Goal: Navigation & Orientation: Understand site structure

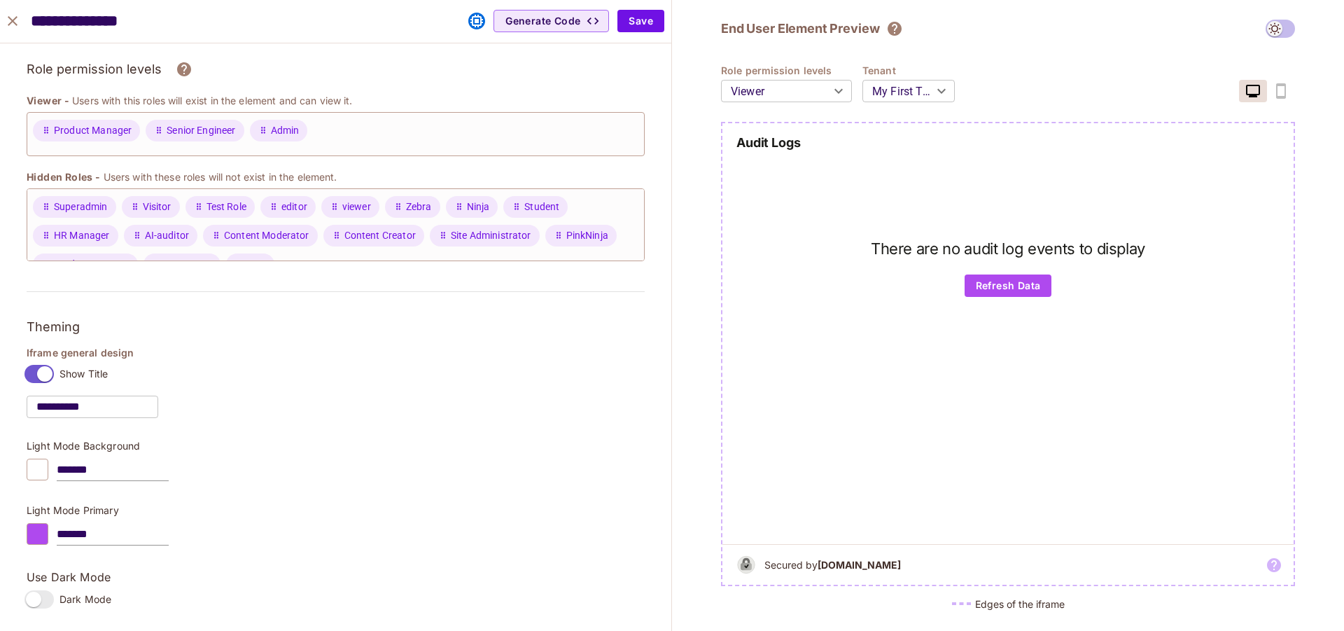
scroll to position [291, 0]
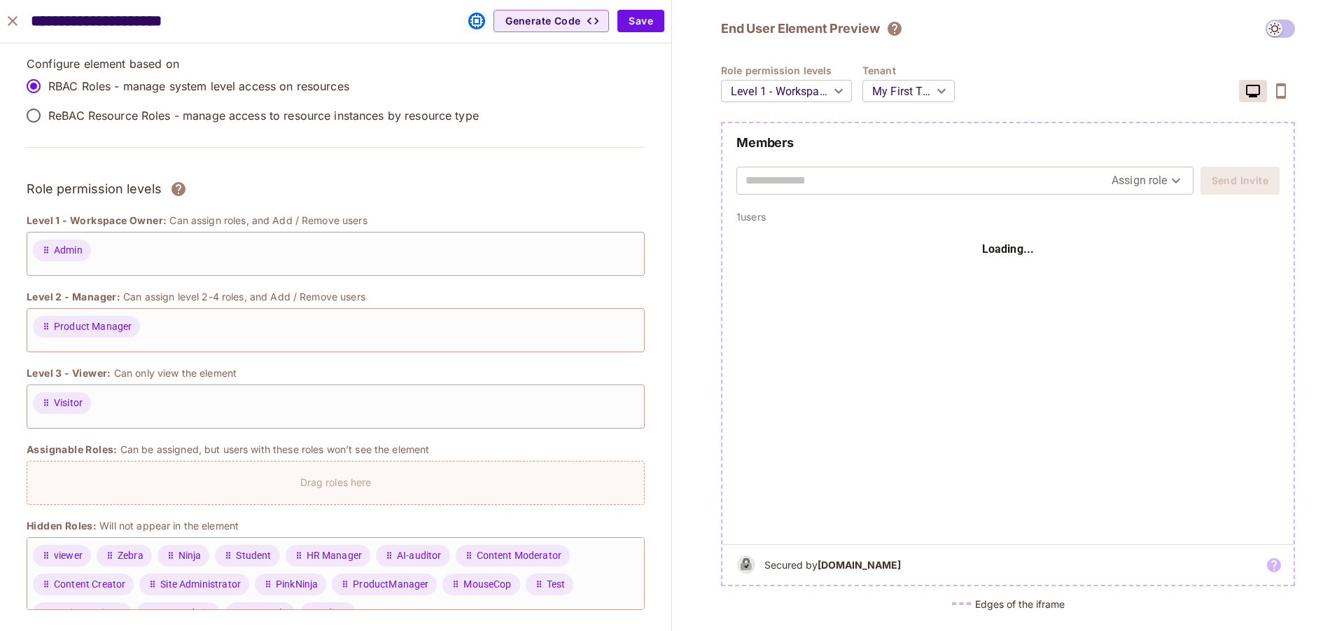
scroll to position [936, 0]
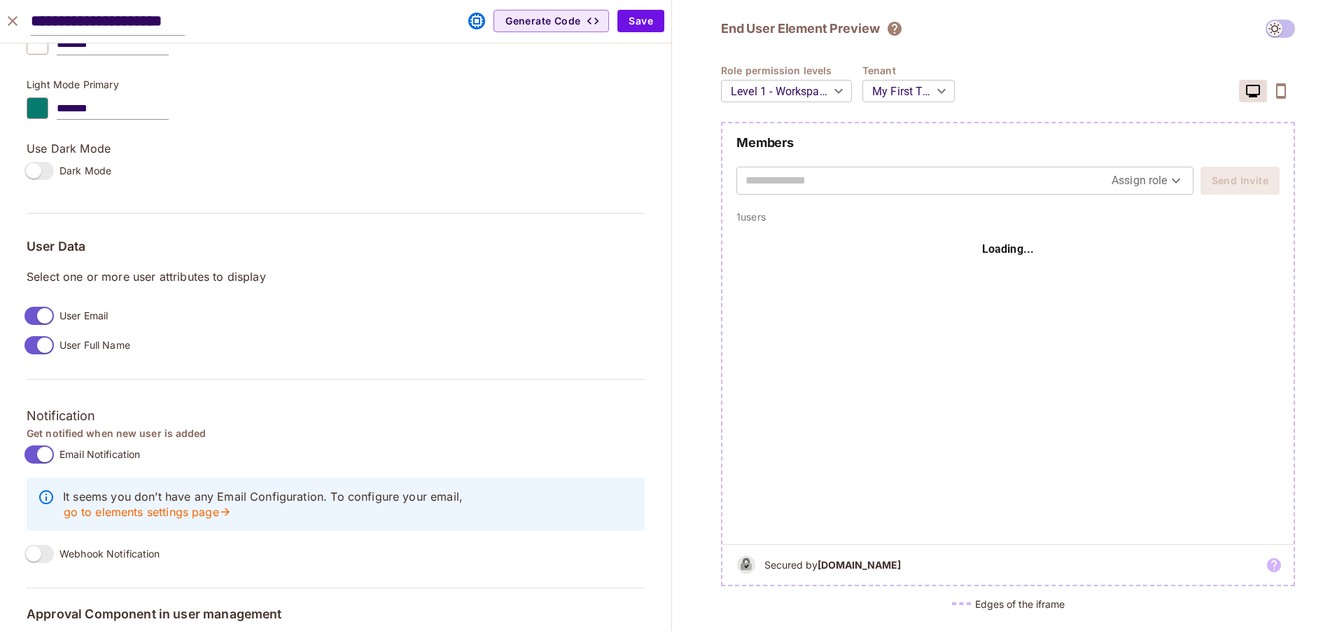
click at [39, 32] on input "**********" at bounding box center [108, 21] width 154 height 29
click at [13, 25] on icon "close" at bounding box center [12, 21] width 17 height 17
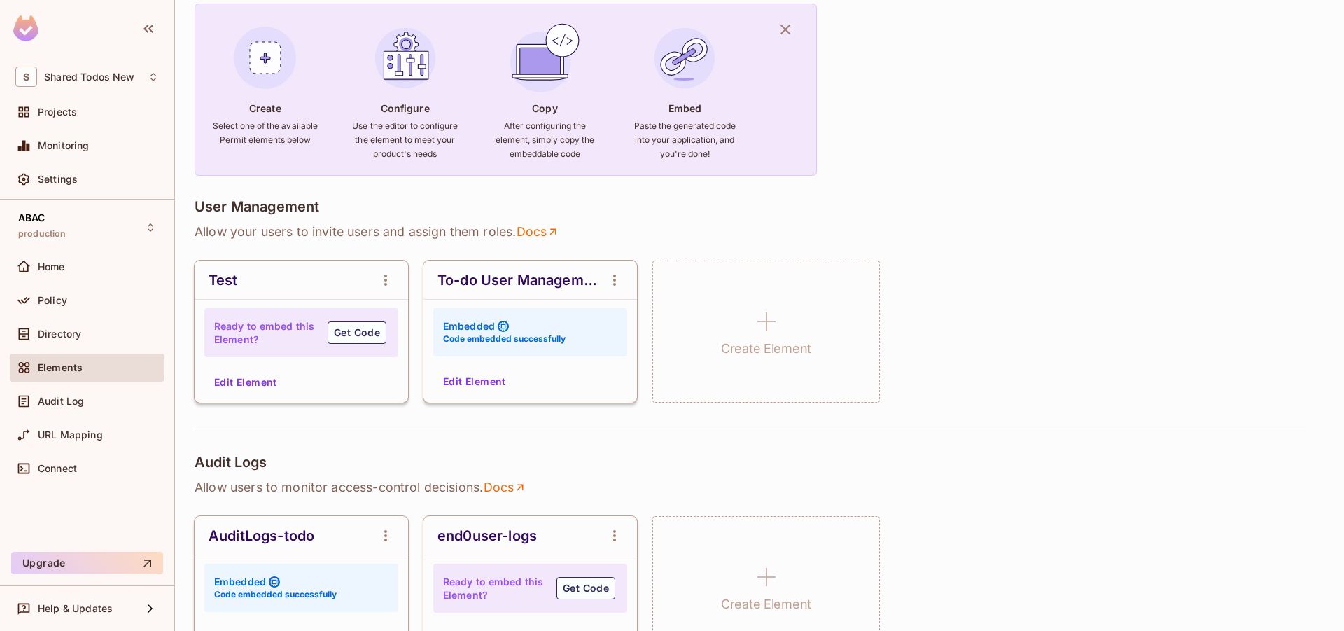
scroll to position [959, 0]
click at [92, 82] on div "S Shared Todos New" at bounding box center [87, 77] width 144 height 20
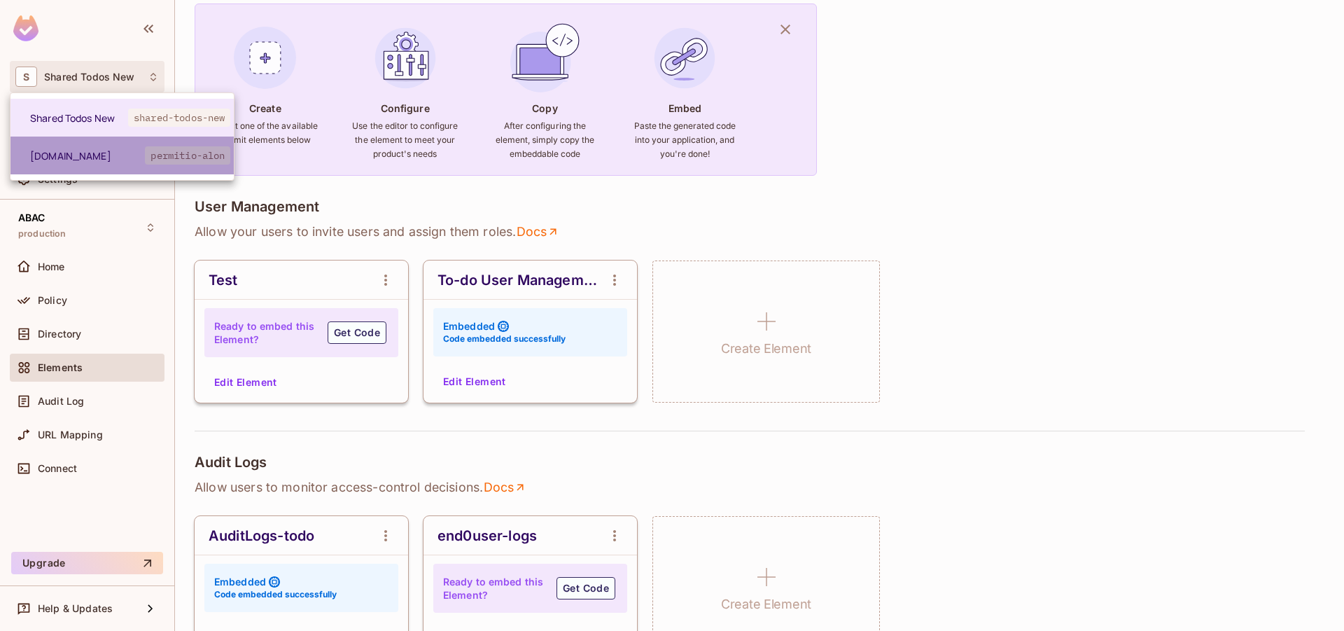
click at [101, 144] on li "[DOMAIN_NAME] permitio-alon" at bounding box center [122, 156] width 223 height 38
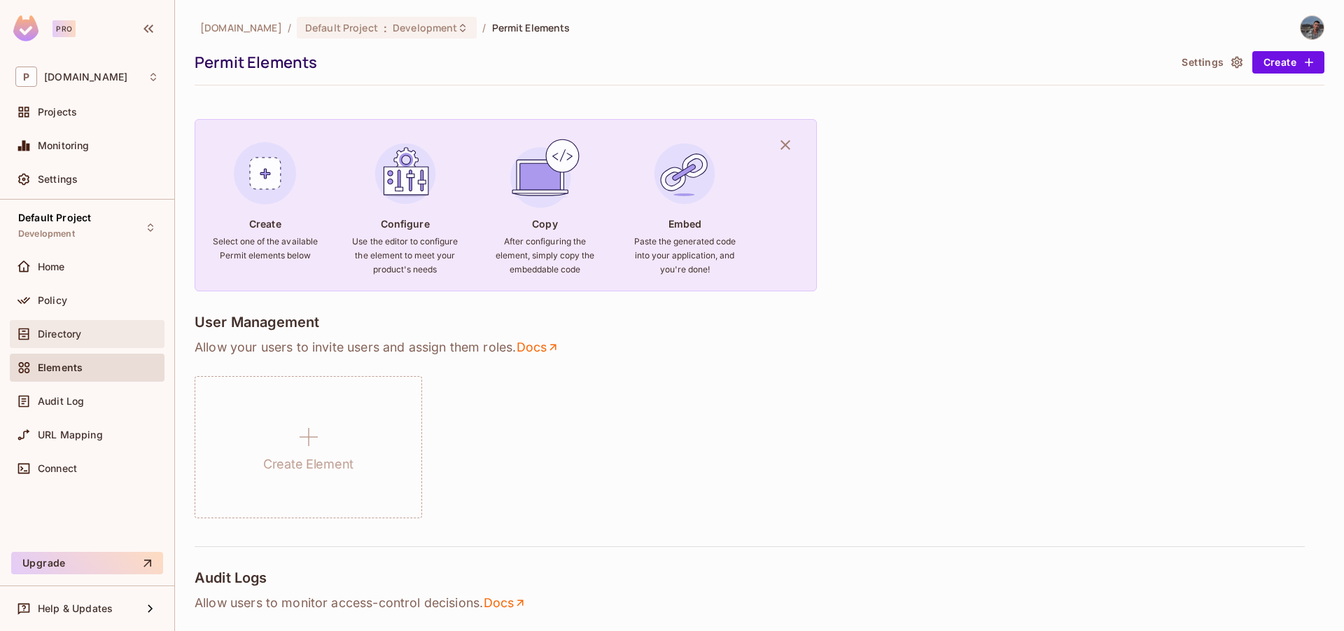
click at [64, 342] on div "Directory" at bounding box center [87, 334] width 144 height 17
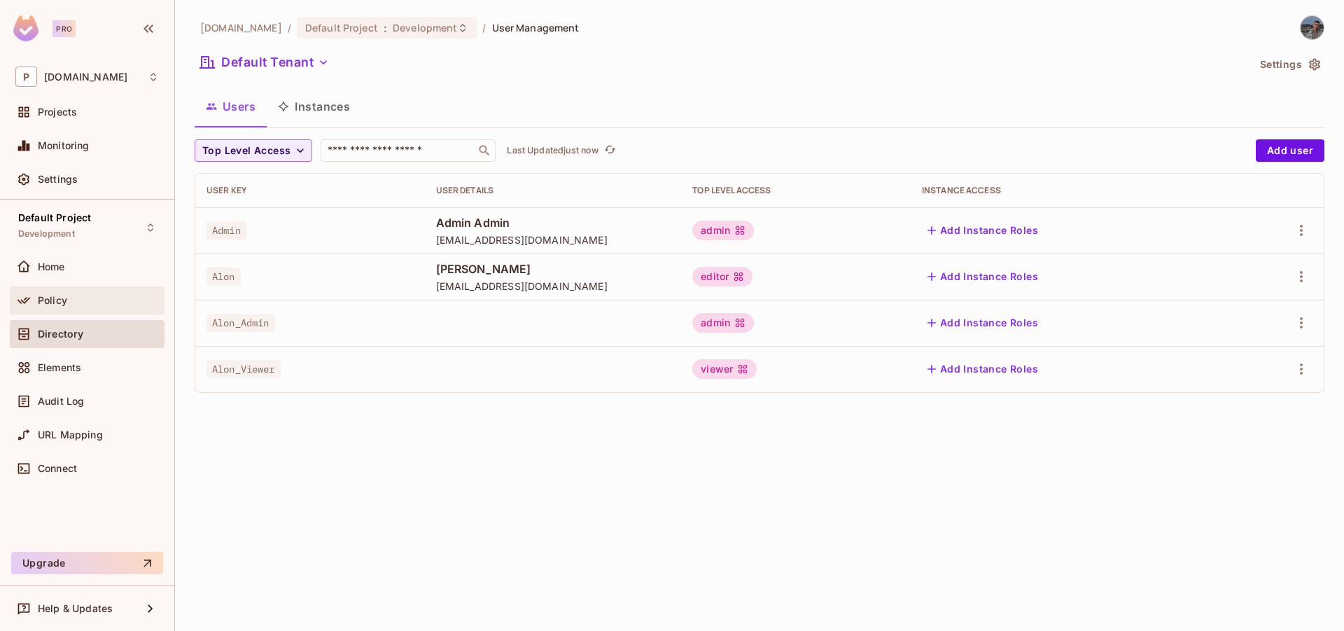
click at [99, 304] on div "Policy" at bounding box center [98, 300] width 121 height 11
